Goal: Information Seeking & Learning: Find specific fact

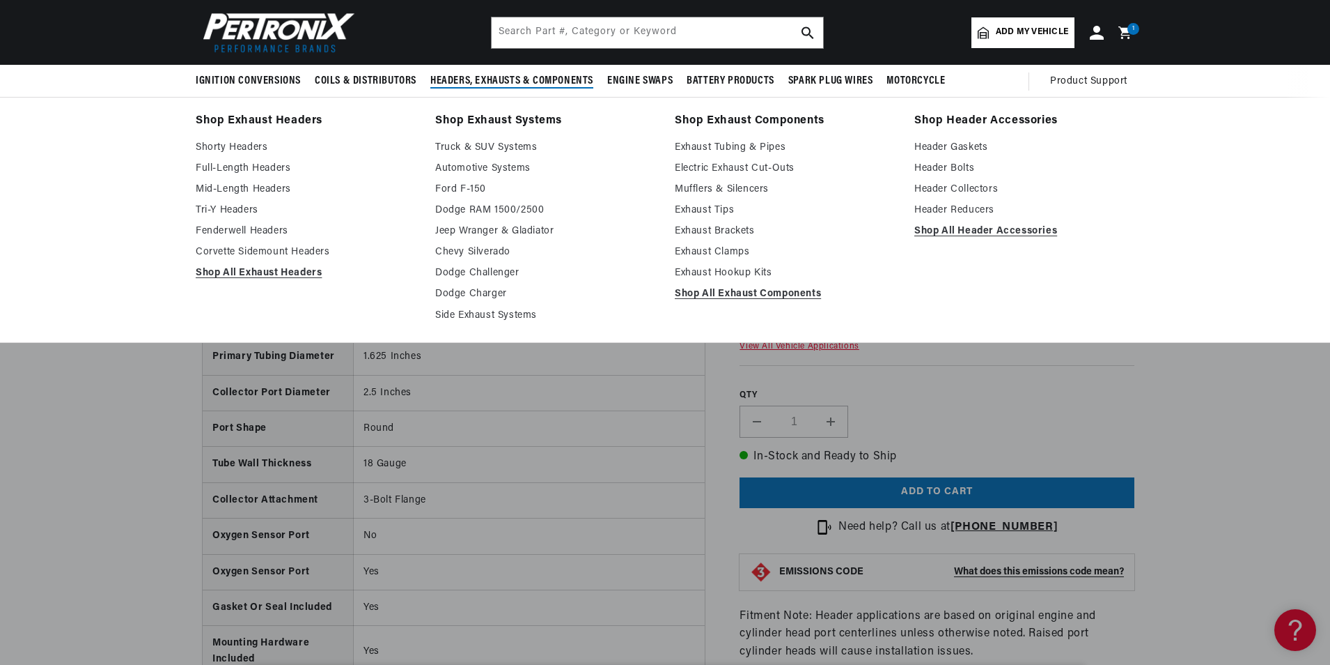
scroll to position [557, 0]
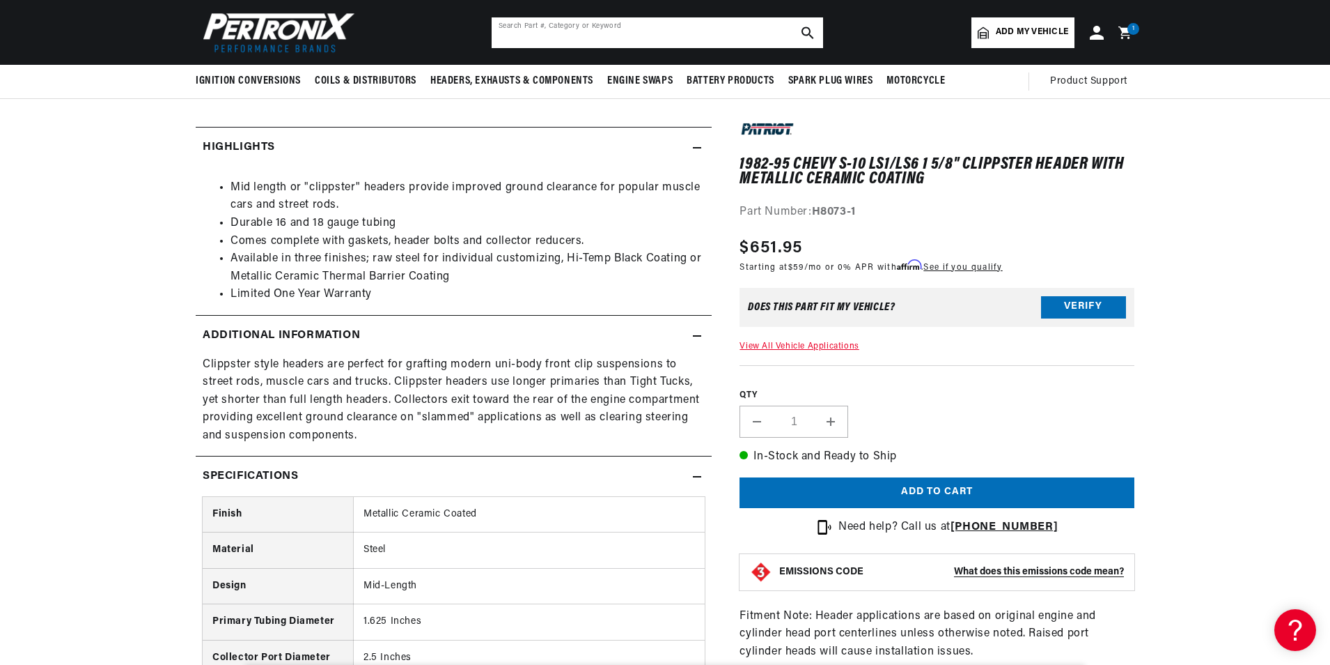
click at [611, 24] on input "text" at bounding box center [658, 32] width 332 height 31
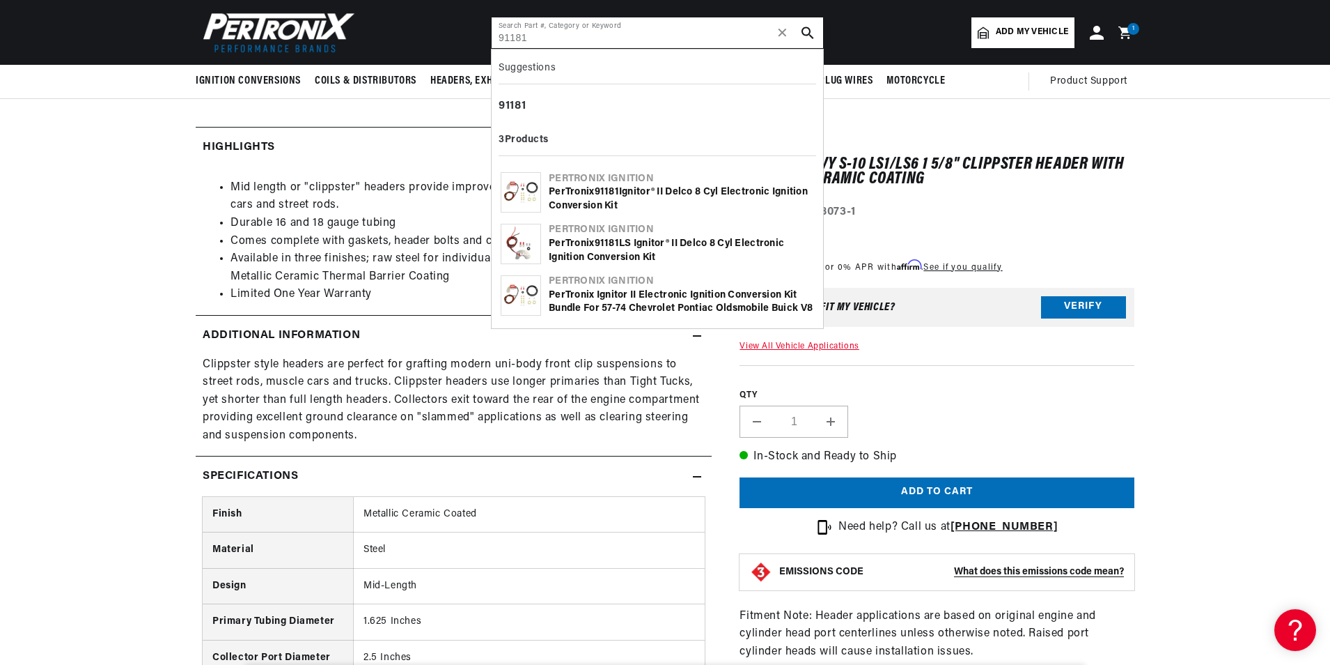
type input "91181"
click at [600, 192] on b "91181" at bounding box center [607, 192] width 24 height 10
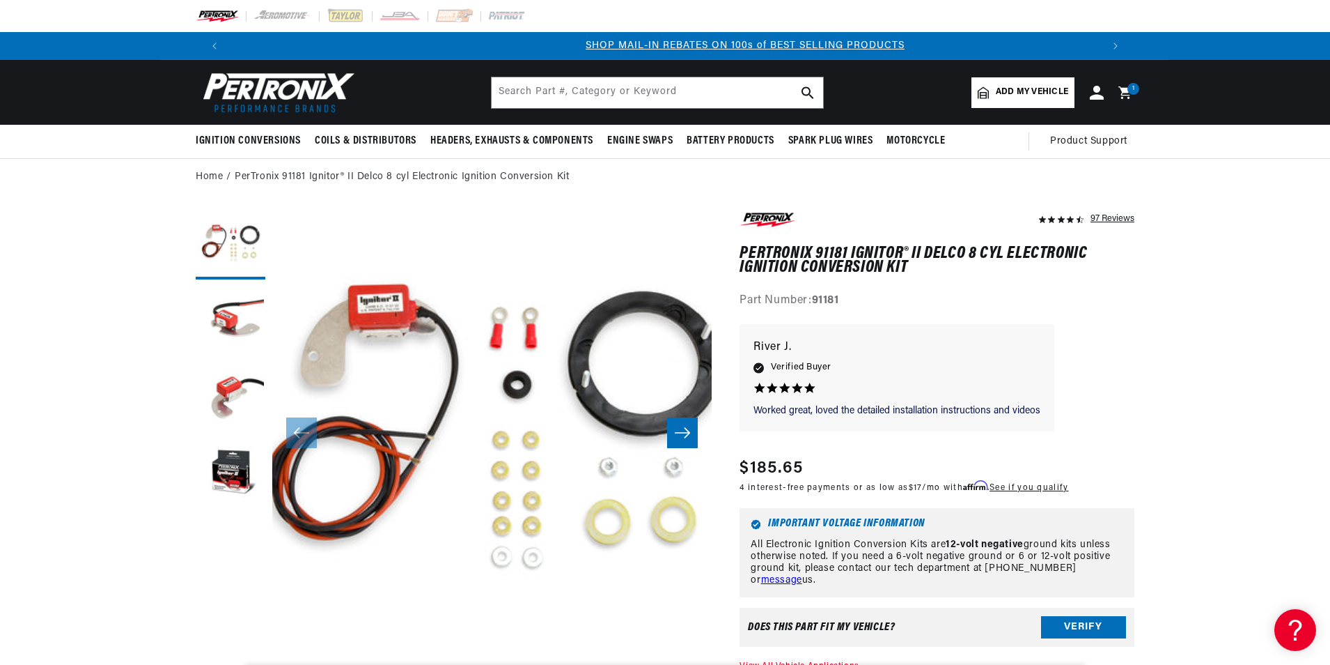
scroll to position [0, 870]
click at [600, 97] on input "text" at bounding box center [658, 92] width 332 height 31
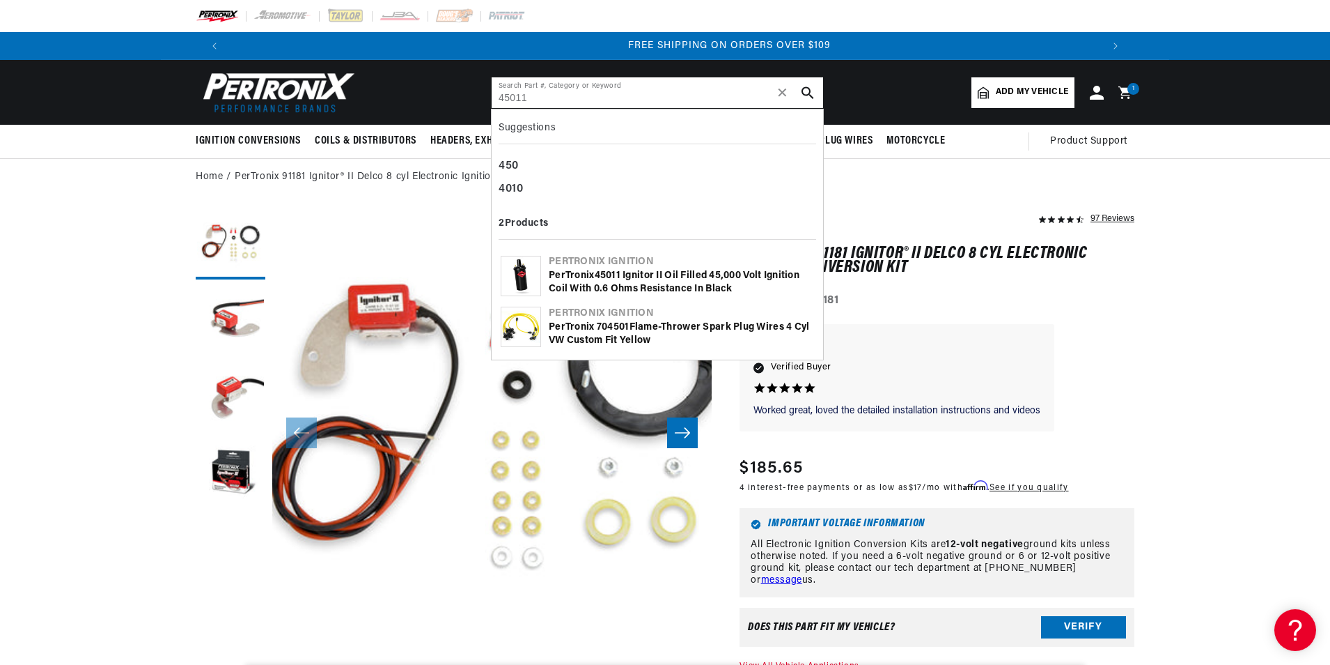
scroll to position [0, 1740]
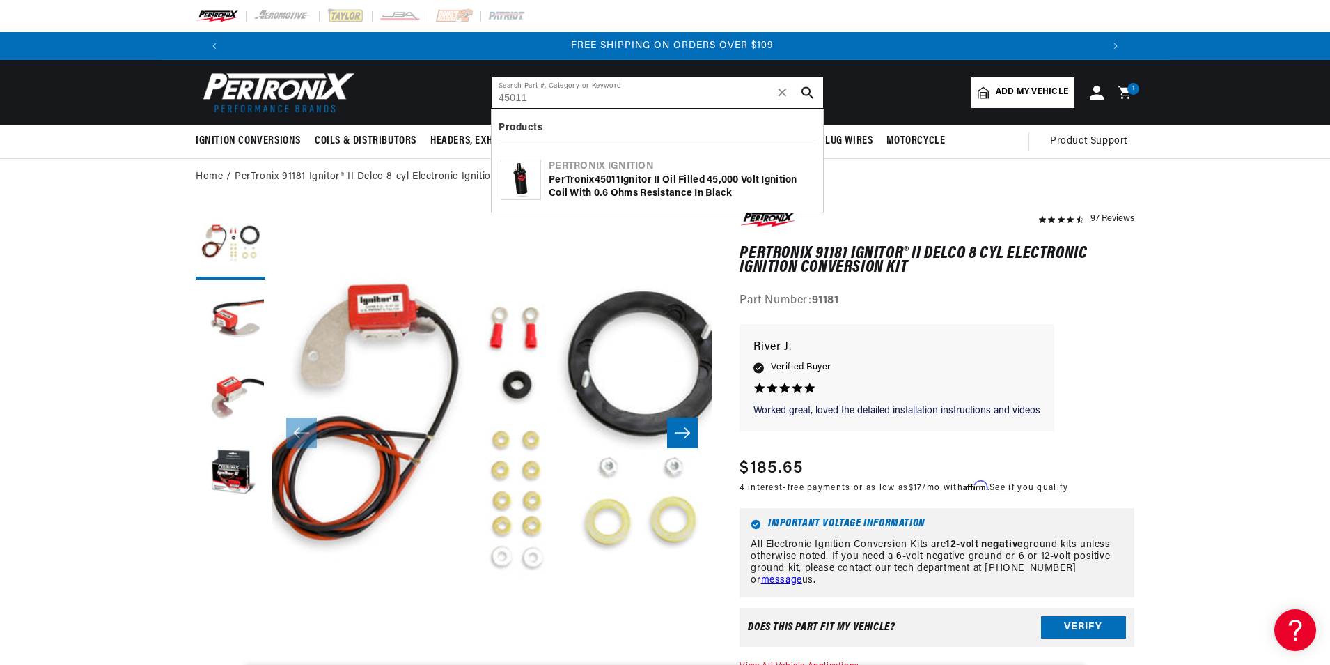
type input "45011"
click at [590, 199] on div "PerTronix 45011 Ignitor II Oil Filled 45,000 Volt Ignition Coil with 0.6 Ohms R…" at bounding box center [681, 186] width 265 height 27
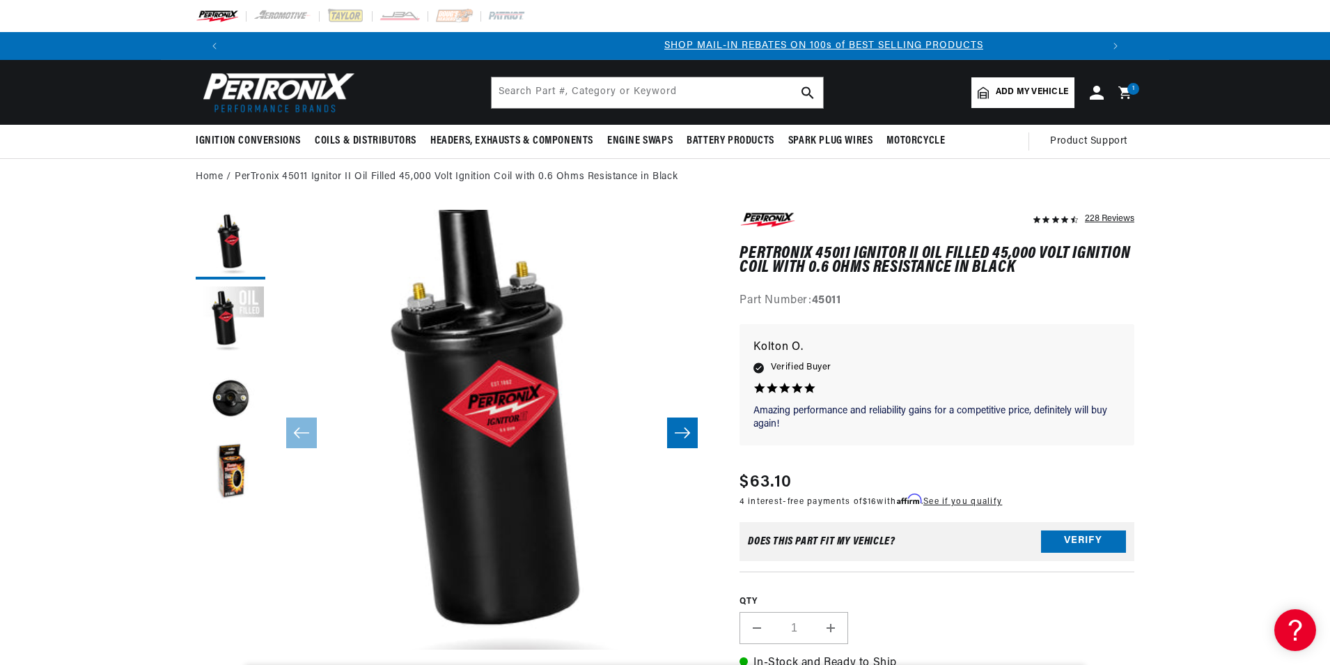
scroll to position [0, 870]
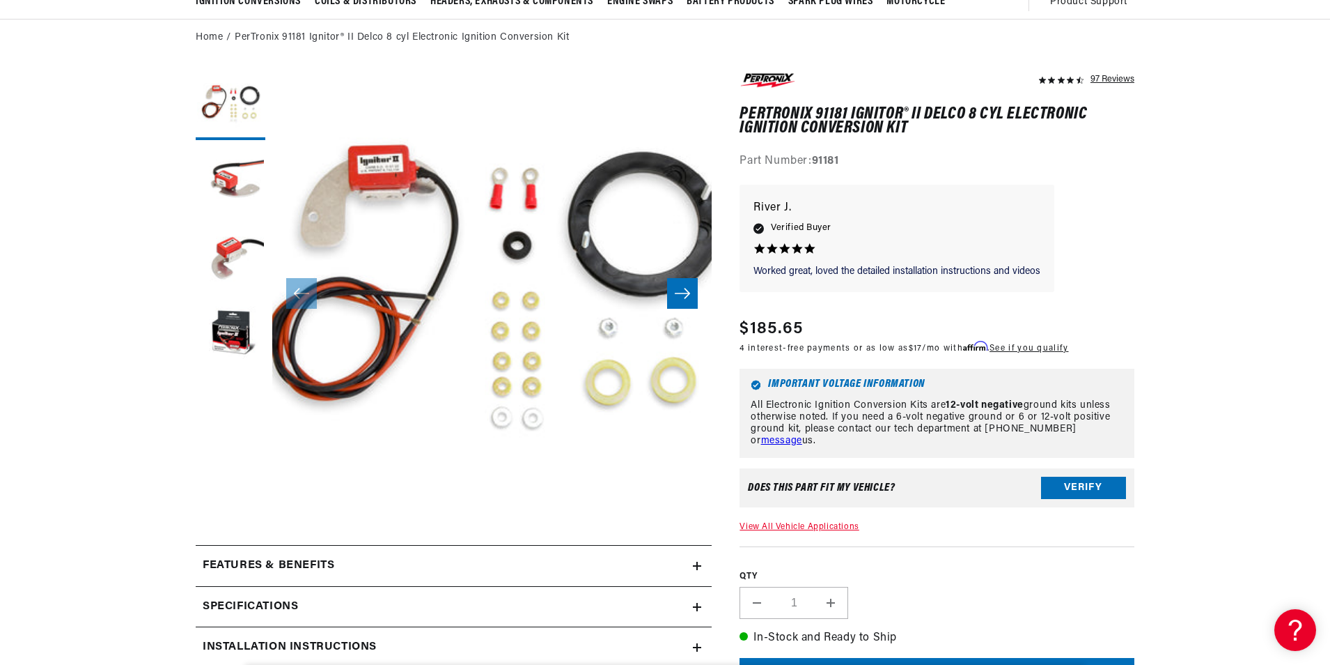
scroll to position [0, 870]
